Goal: Information Seeking & Learning: Learn about a topic

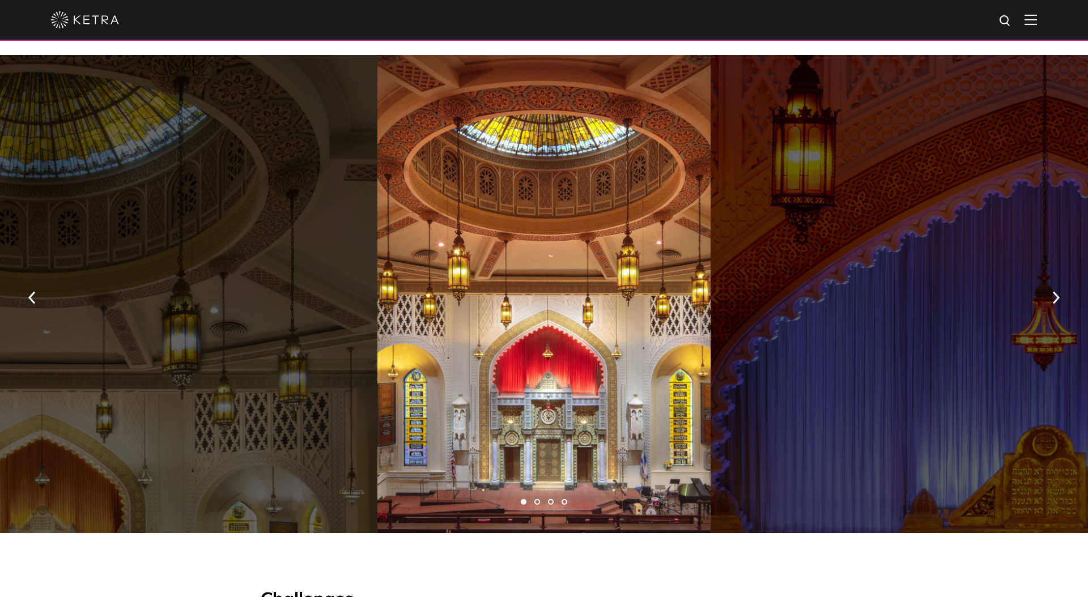
scroll to position [846, 0]
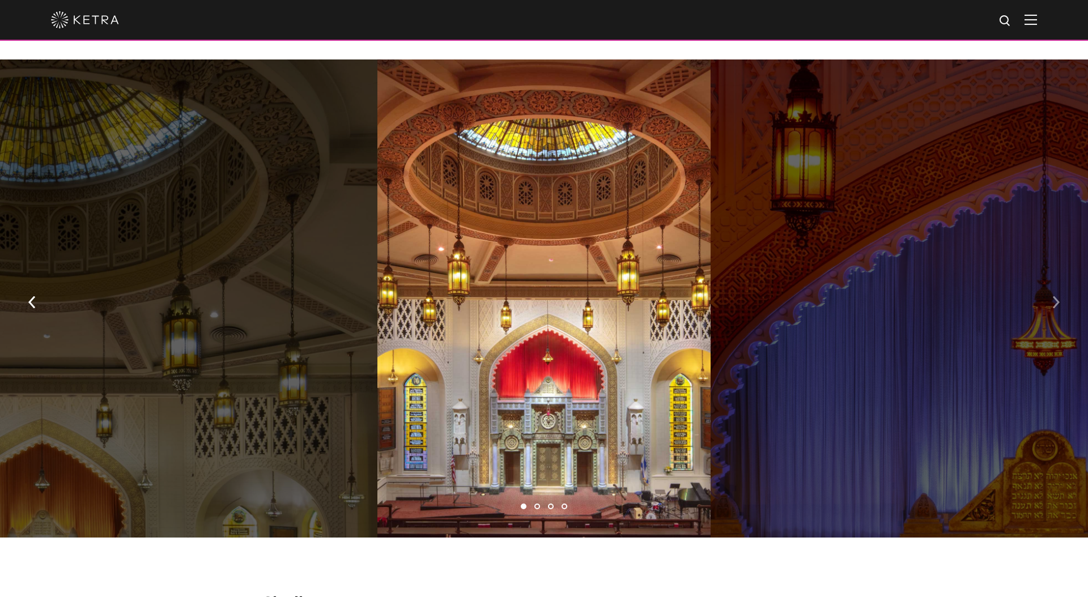
click at [1055, 296] on img "button" at bounding box center [1055, 302] width 7 height 12
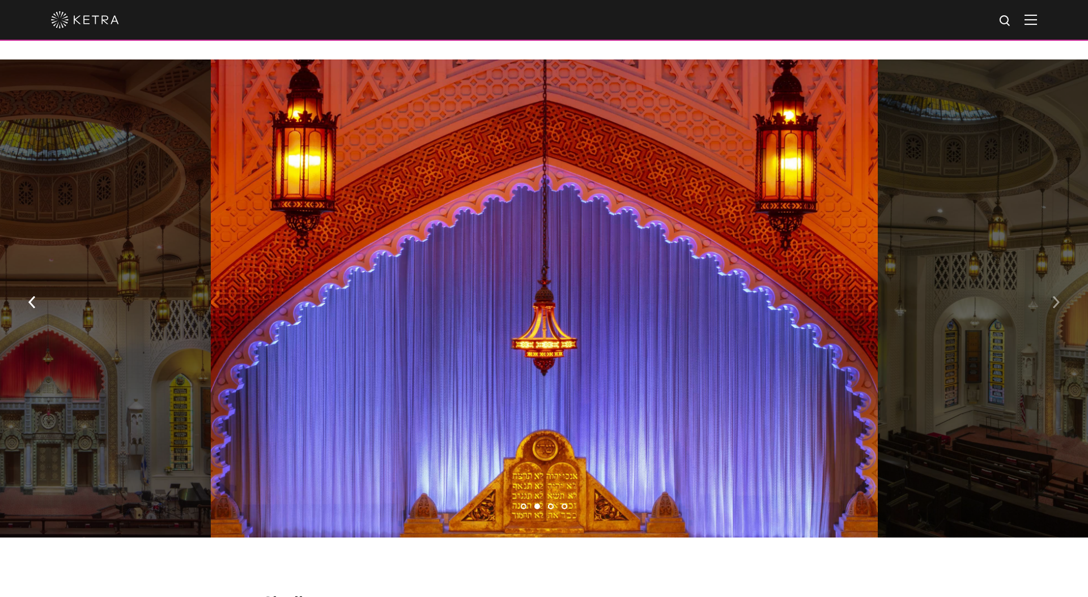
scroll to position [845, 0]
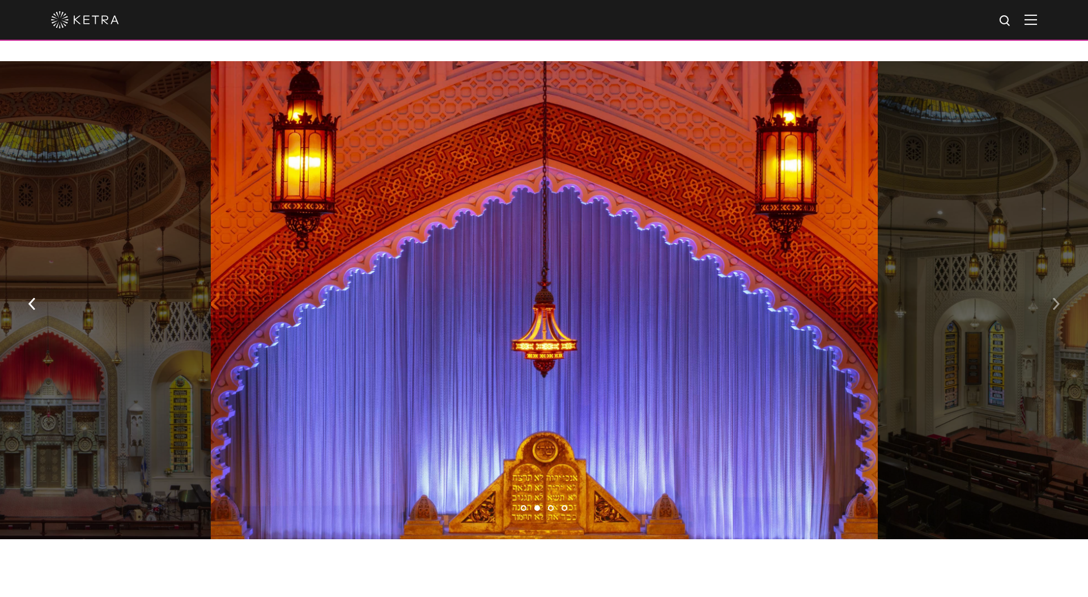
click at [1055, 297] on img "button" at bounding box center [1055, 303] width 7 height 12
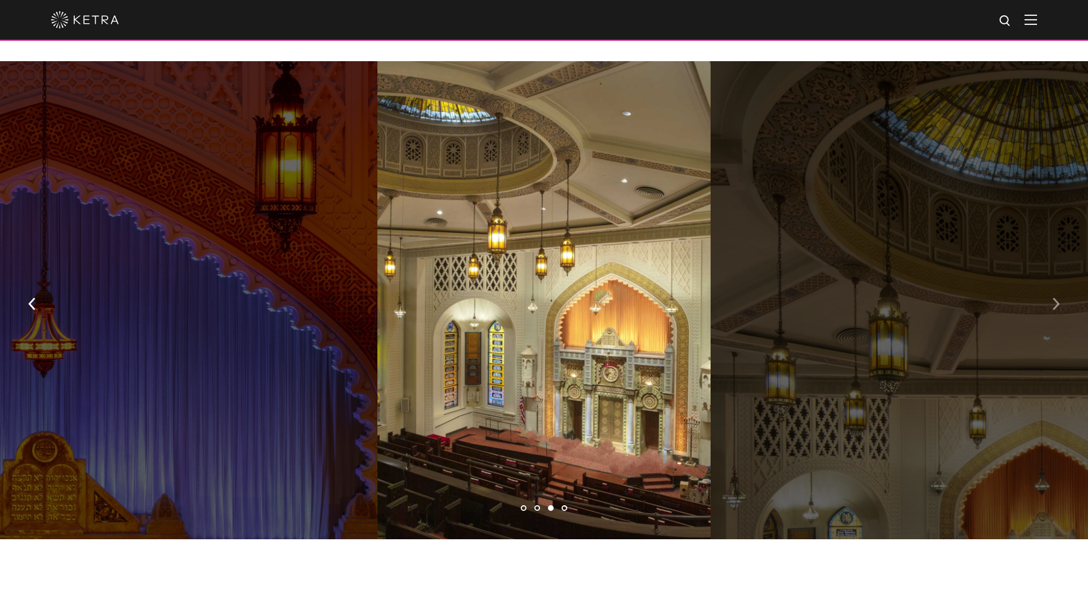
click at [1055, 297] on img "button" at bounding box center [1055, 303] width 7 height 12
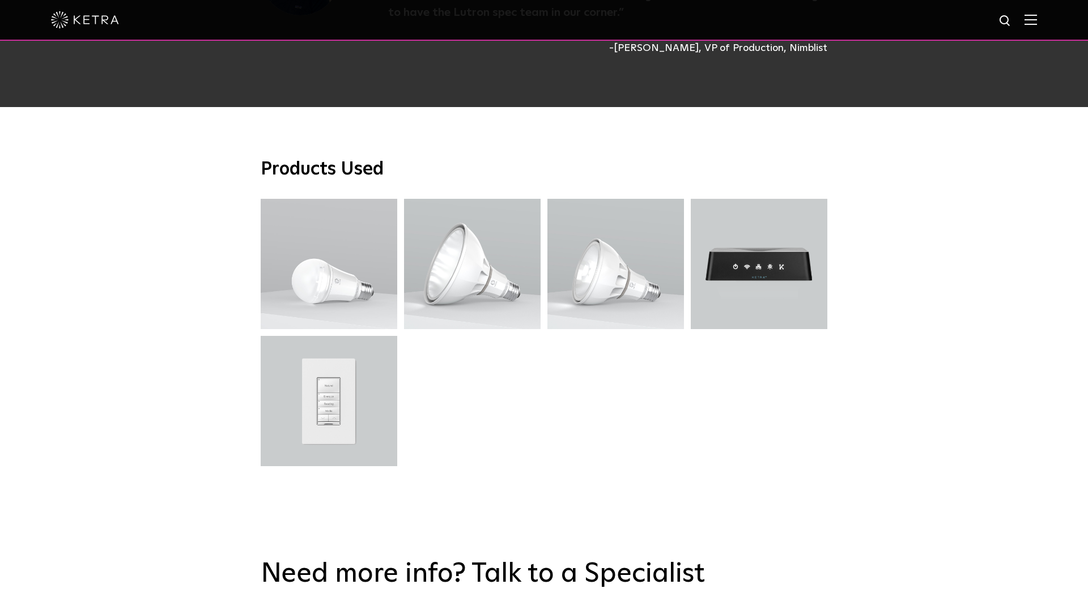
scroll to position [3231, 0]
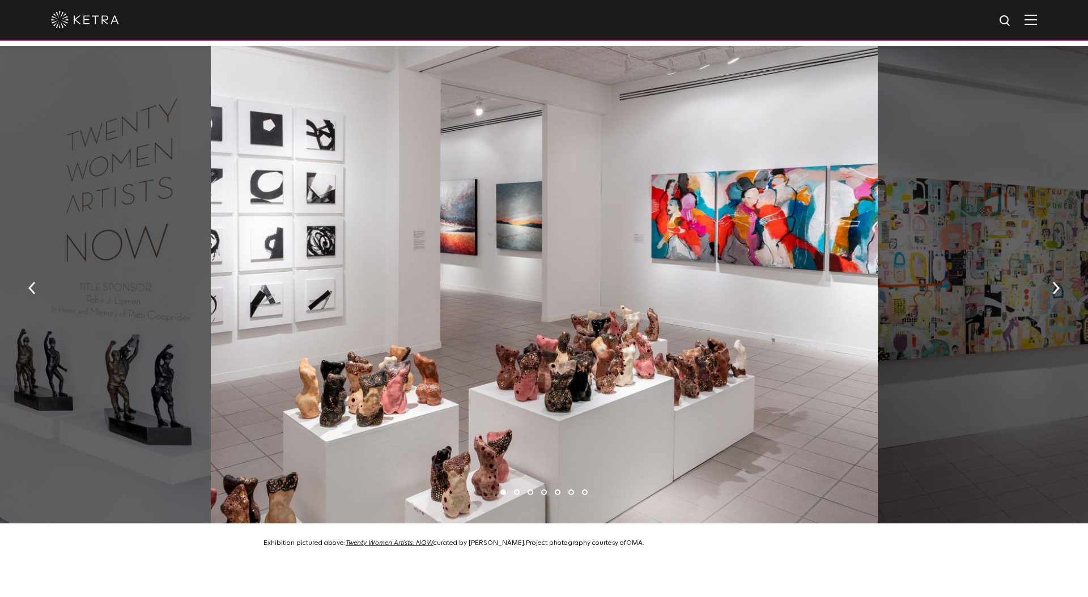
scroll to position [903, 0]
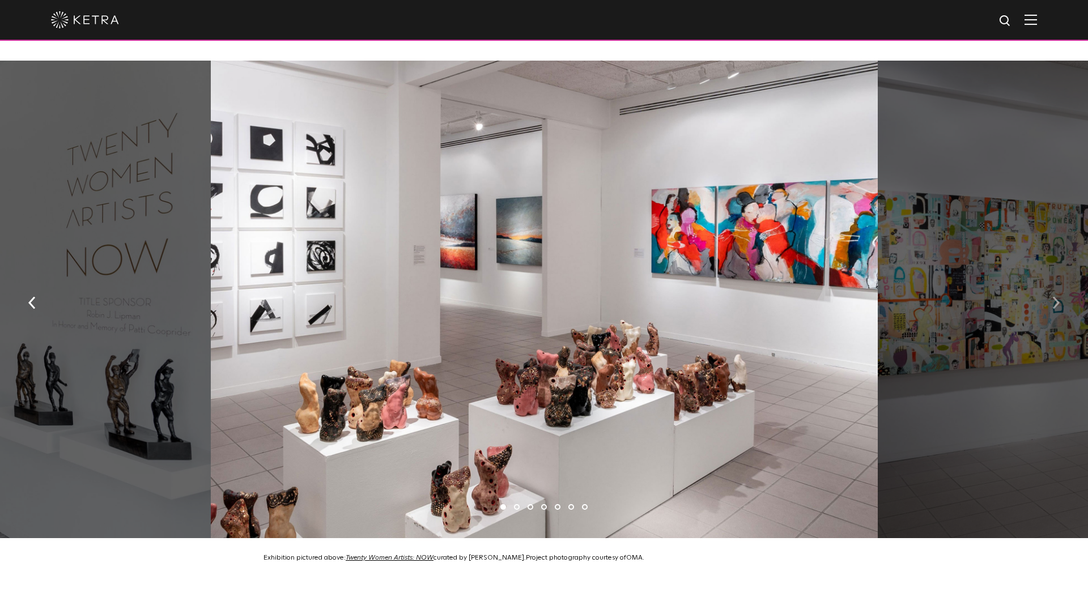
click at [1056, 297] on img "button" at bounding box center [1055, 303] width 7 height 12
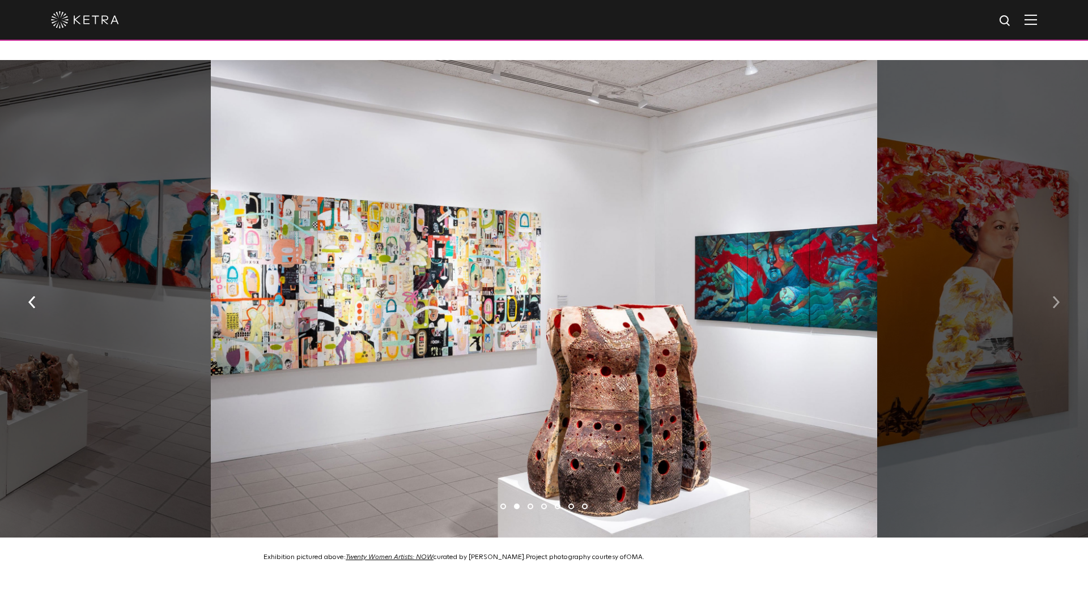
click at [1056, 296] on img "button" at bounding box center [1055, 302] width 7 height 12
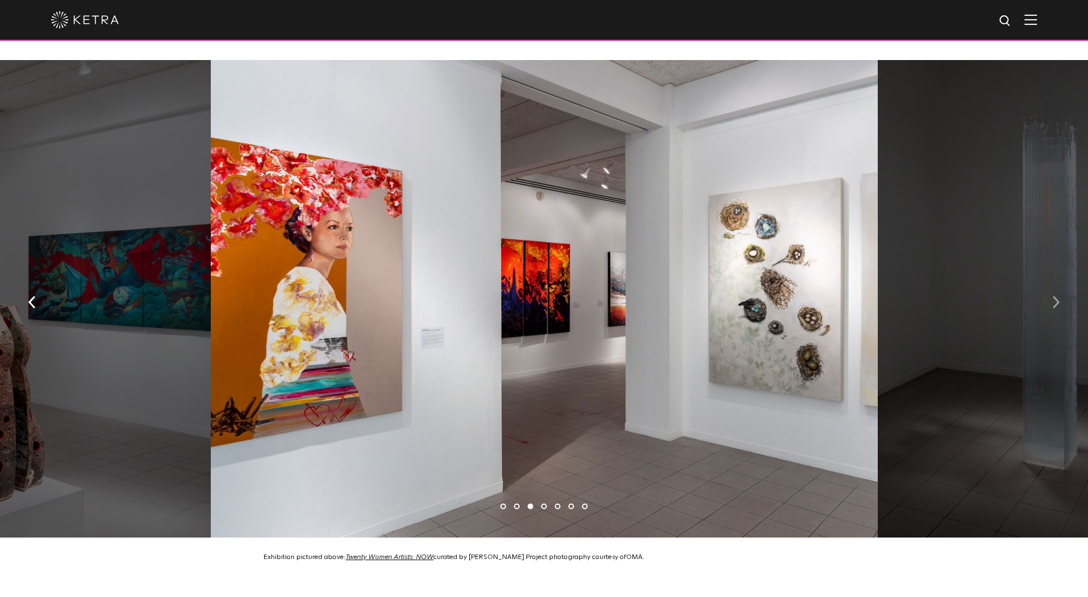
scroll to position [905, 0]
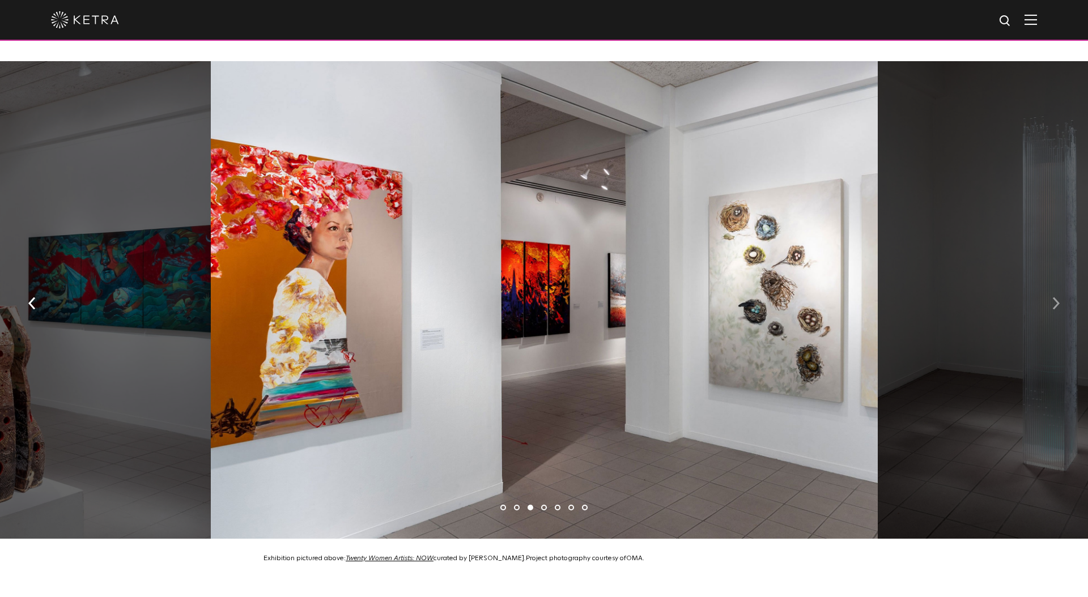
click at [1055, 297] on img "button" at bounding box center [1055, 303] width 7 height 12
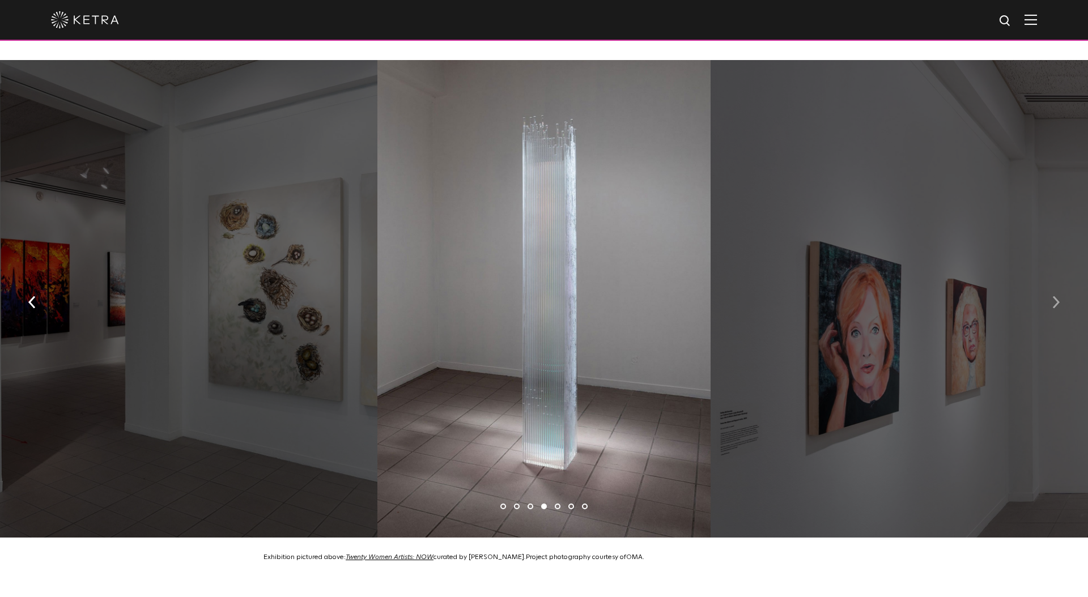
click at [1055, 296] on img "button" at bounding box center [1055, 302] width 7 height 12
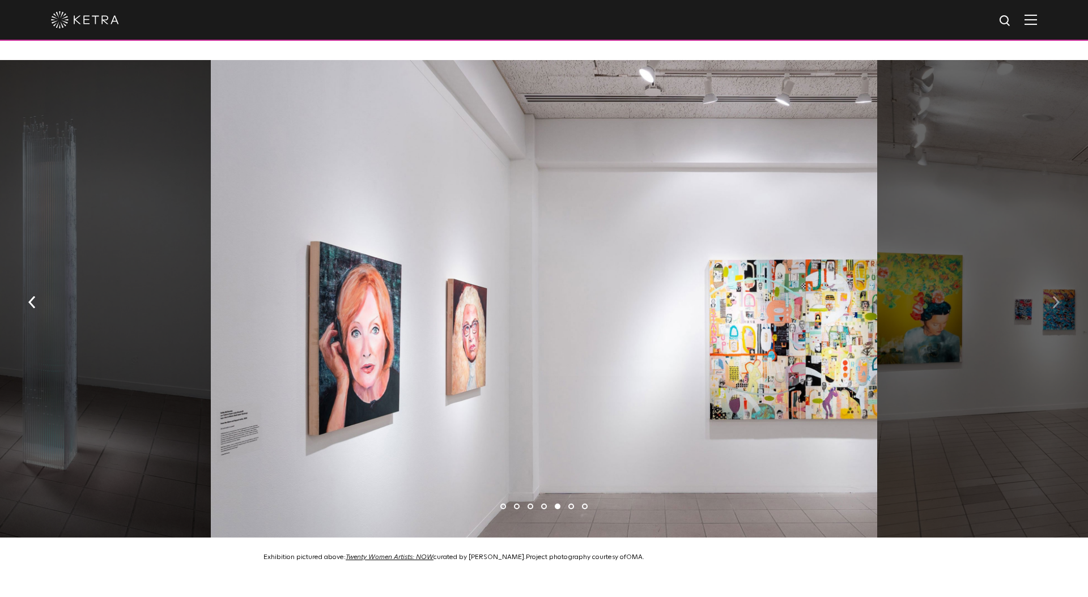
scroll to position [905, 0]
click at [1055, 296] on img "button" at bounding box center [1055, 302] width 7 height 12
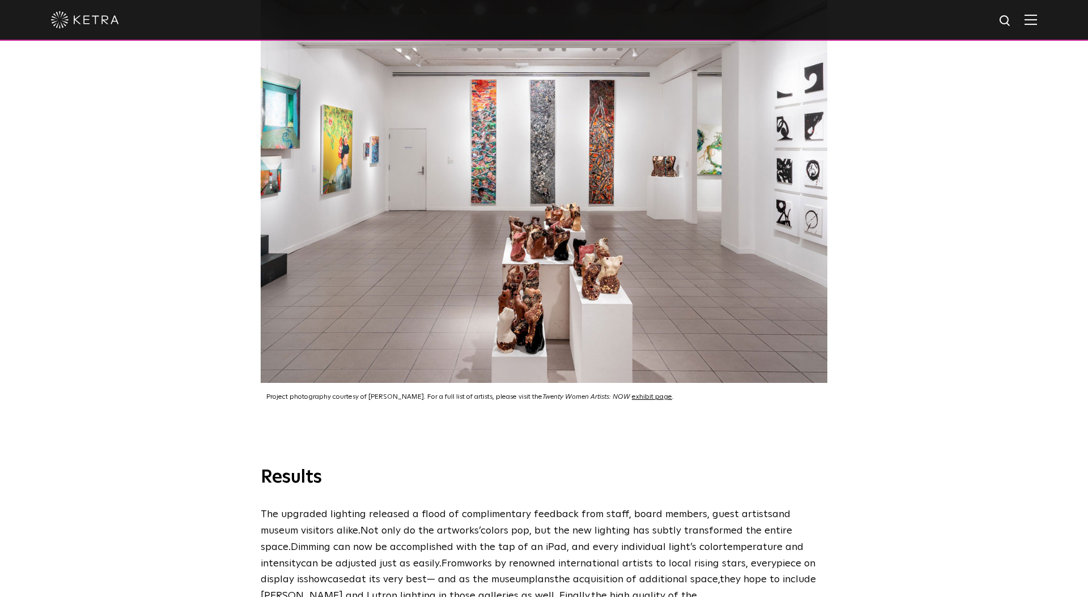
scroll to position [2611, 0]
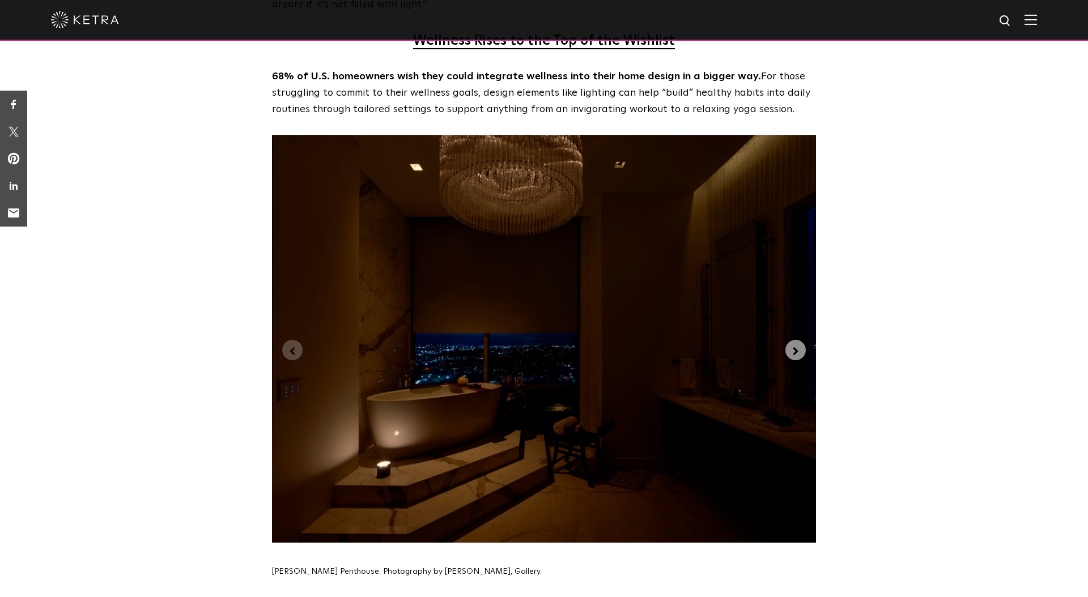
scroll to position [2701, 0]
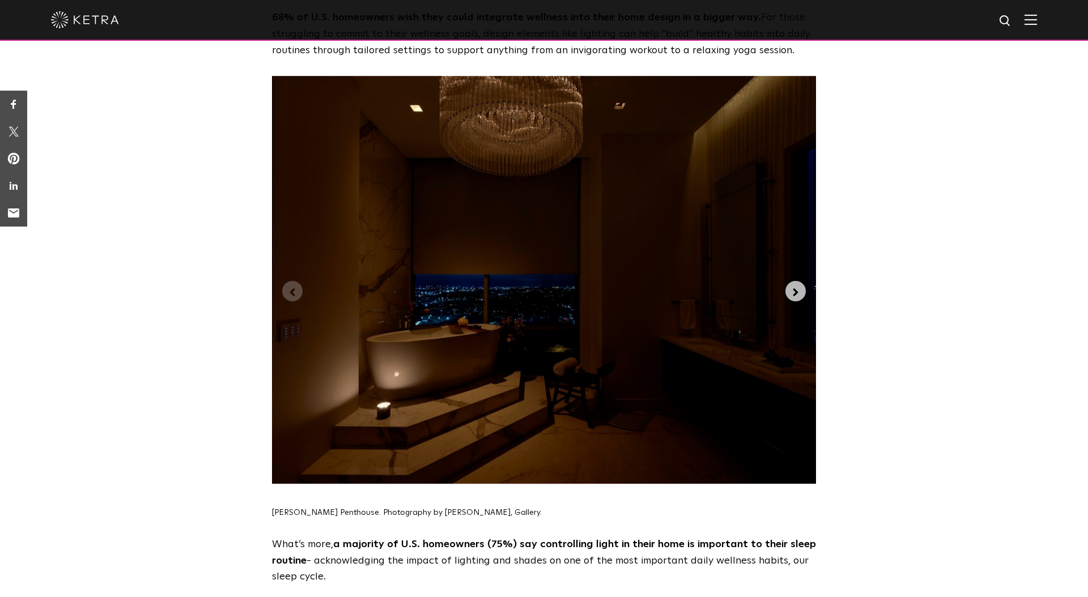
click at [794, 288] on icon "Next slide" at bounding box center [795, 292] width 5 height 8
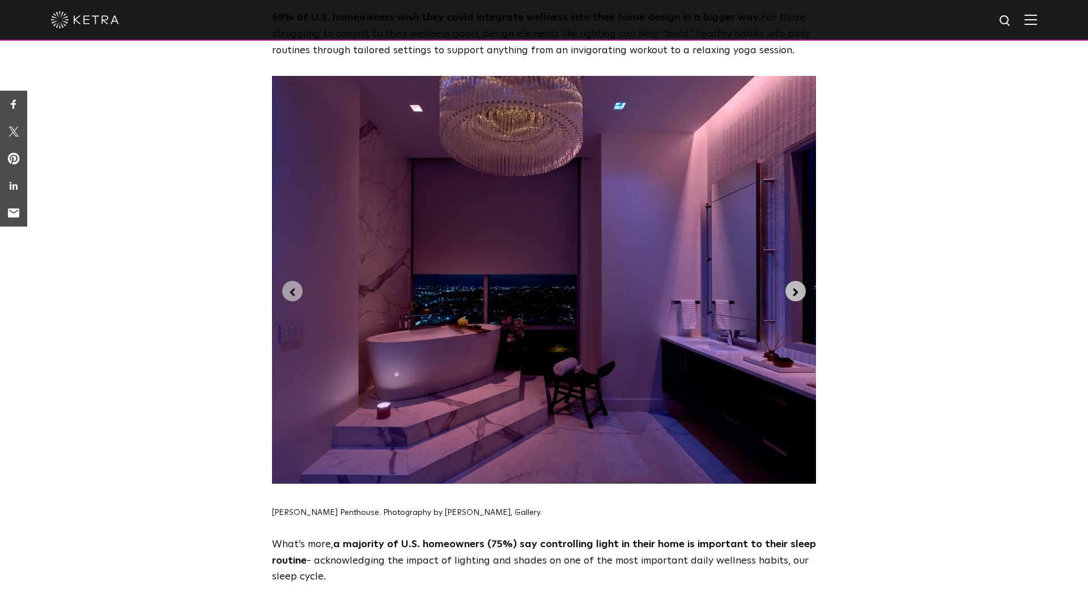
click at [794, 288] on icon "Next slide" at bounding box center [795, 292] width 5 height 8
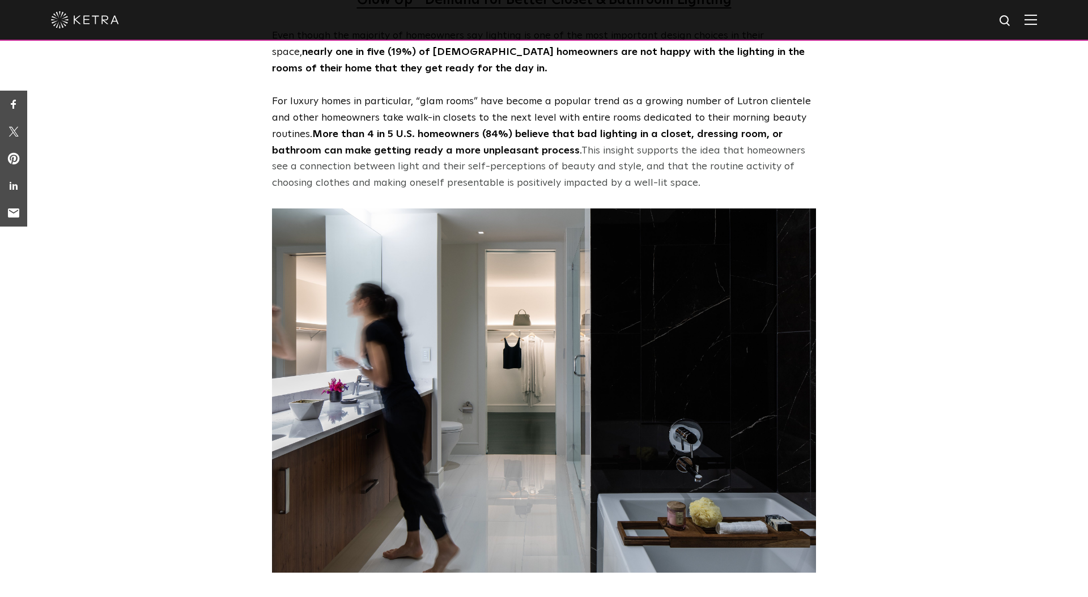
scroll to position [3432, 0]
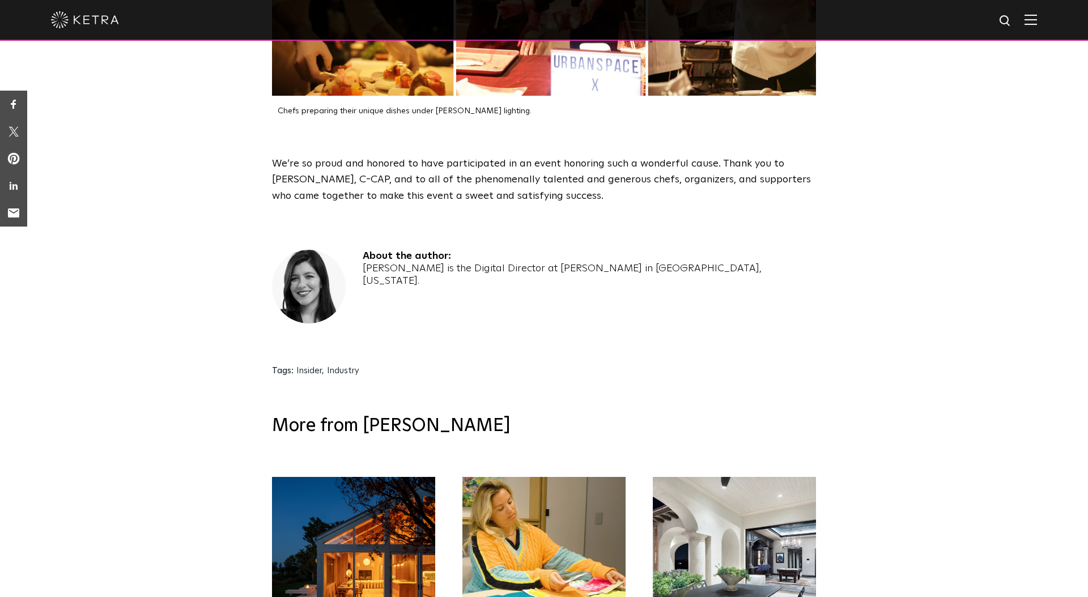
scroll to position [2369, 0]
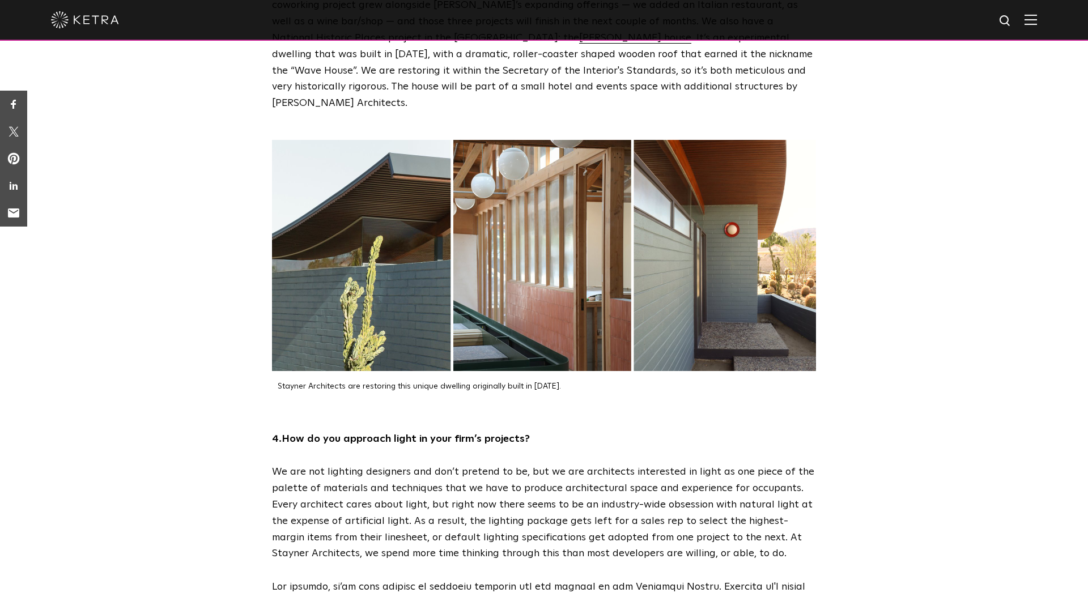
scroll to position [1516, 0]
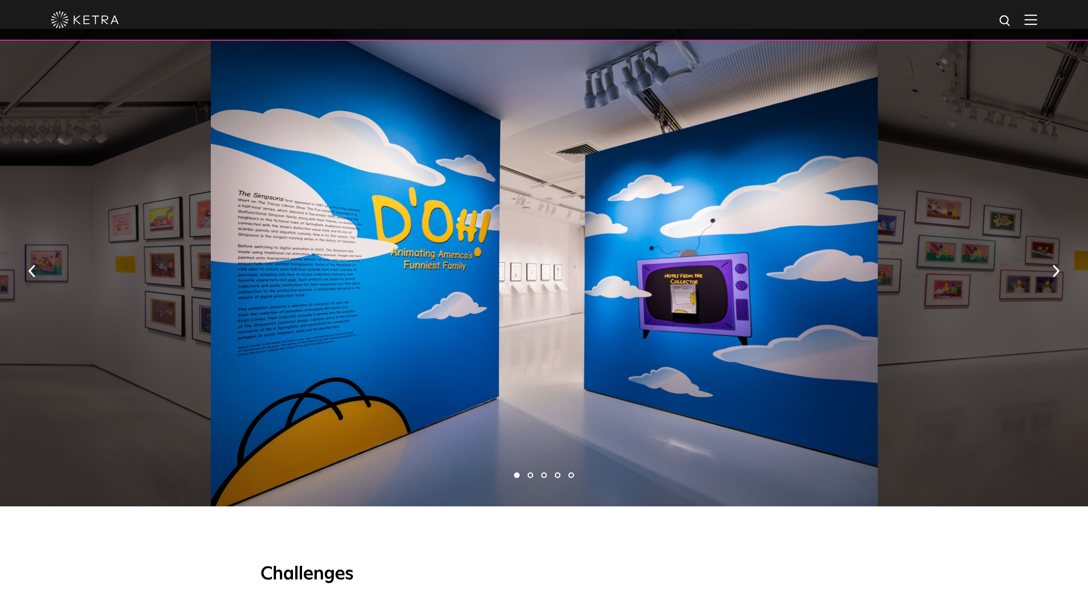
scroll to position [888, 0]
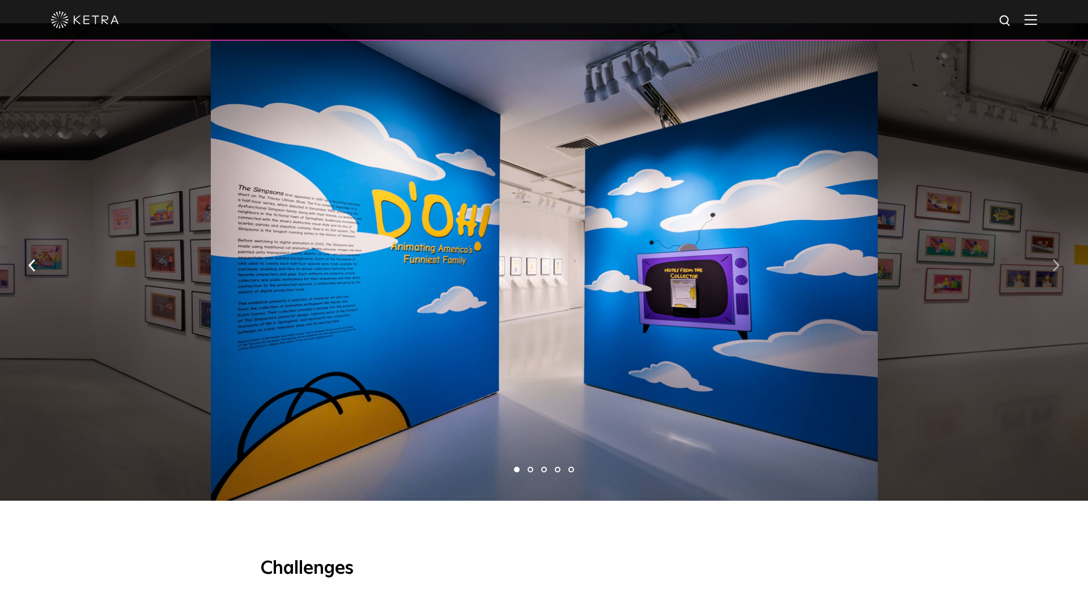
click at [1052, 259] on img "button" at bounding box center [1055, 265] width 7 height 12
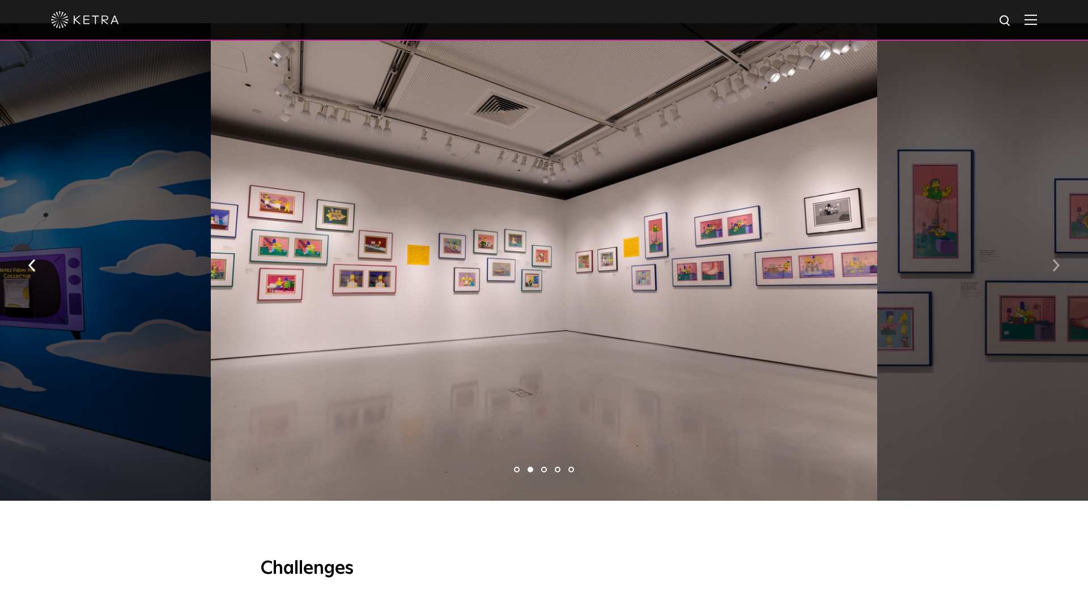
click at [1052, 259] on img "button" at bounding box center [1055, 265] width 7 height 12
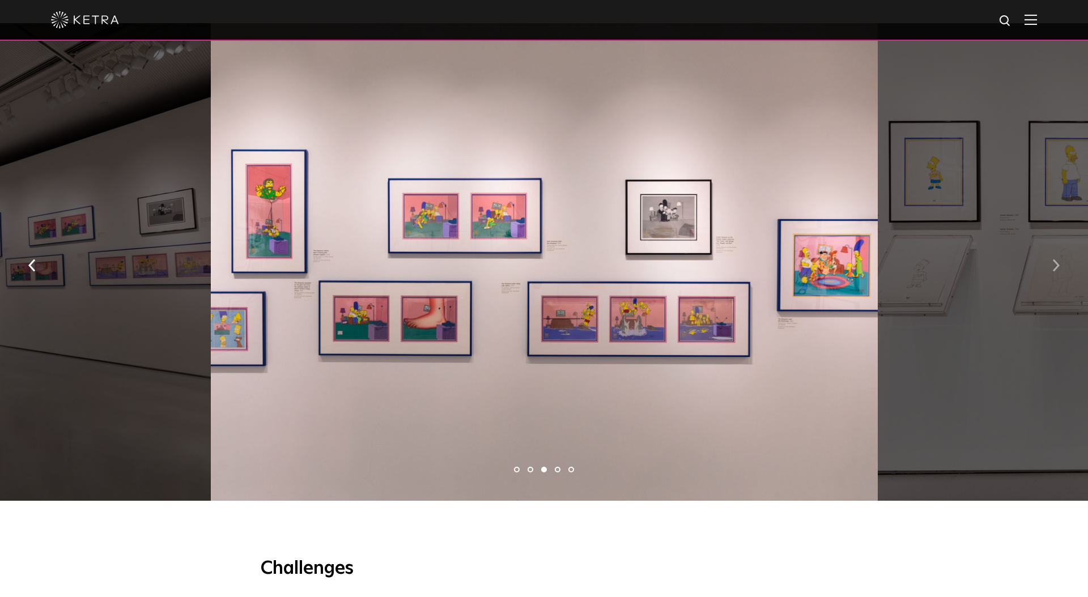
click at [1052, 259] on img "button" at bounding box center [1055, 265] width 7 height 12
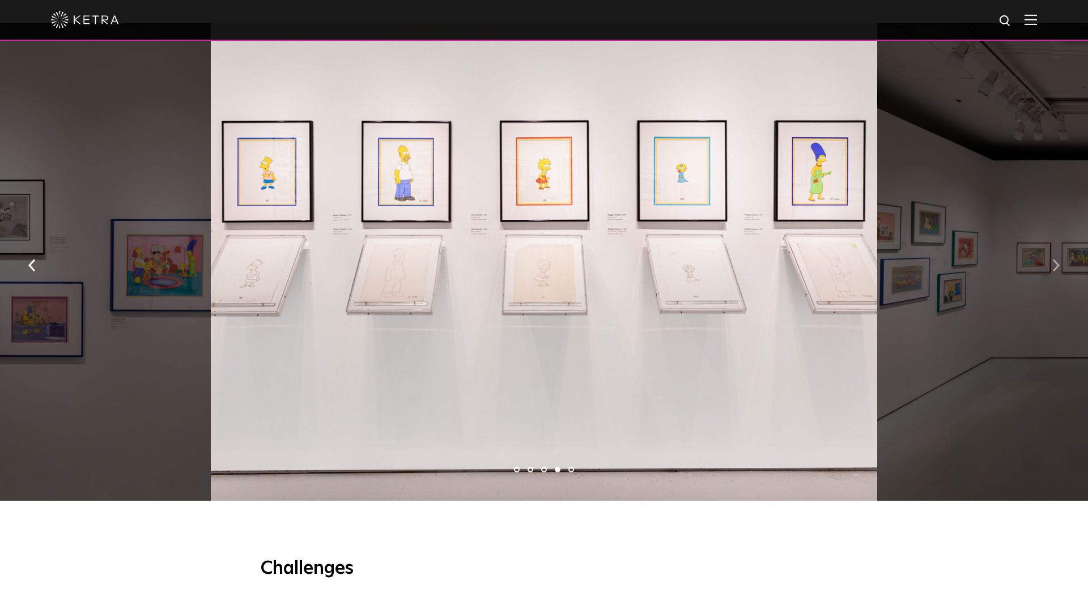
click at [1052, 259] on img "button" at bounding box center [1055, 265] width 7 height 12
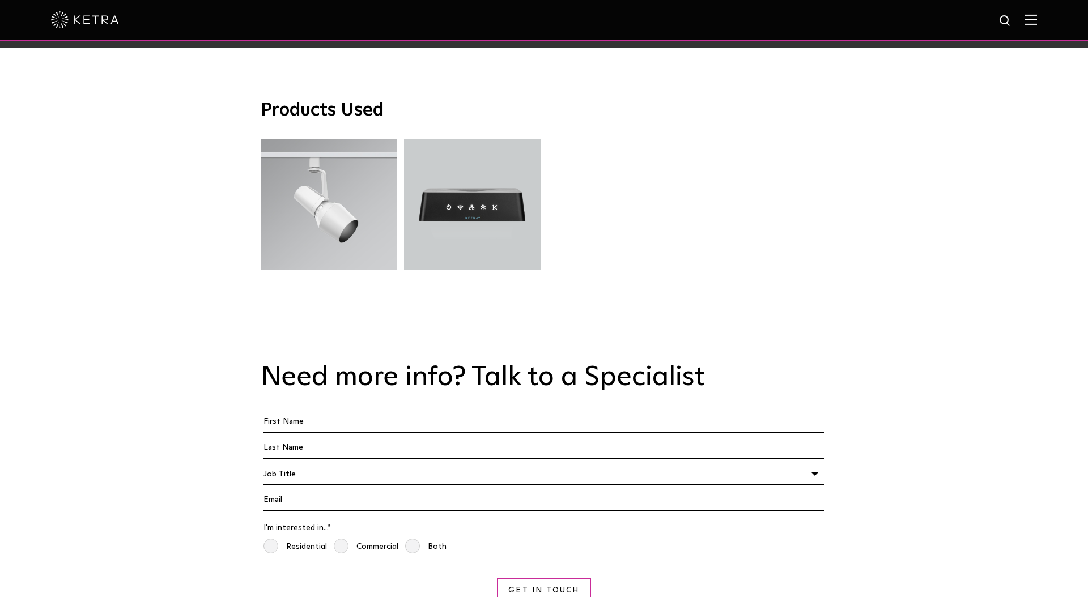
scroll to position [2909, 0]
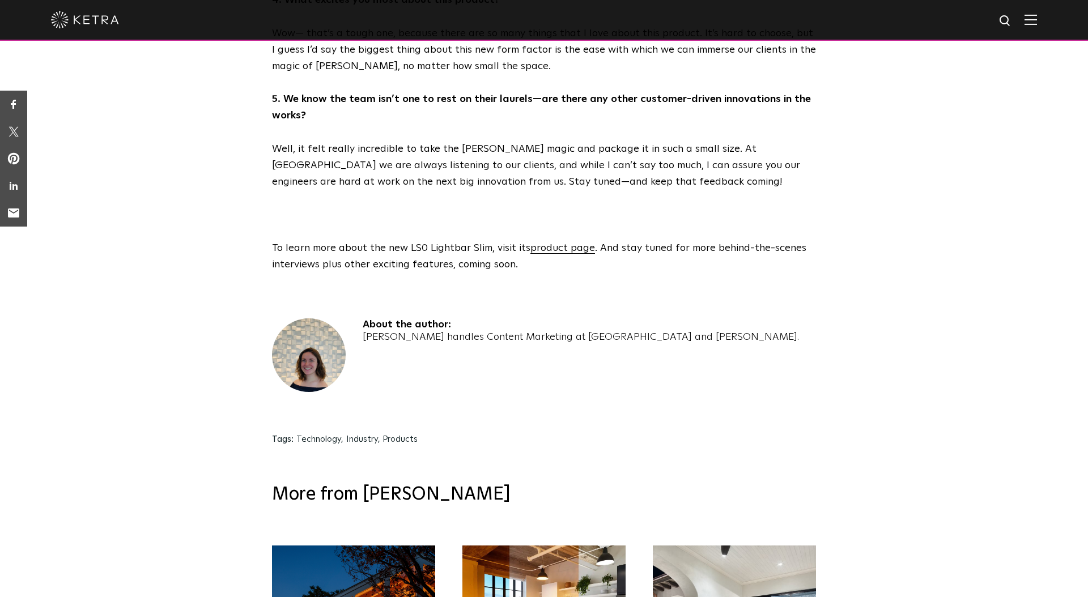
scroll to position [1731, 0]
